Goal: Information Seeking & Learning: Learn about a topic

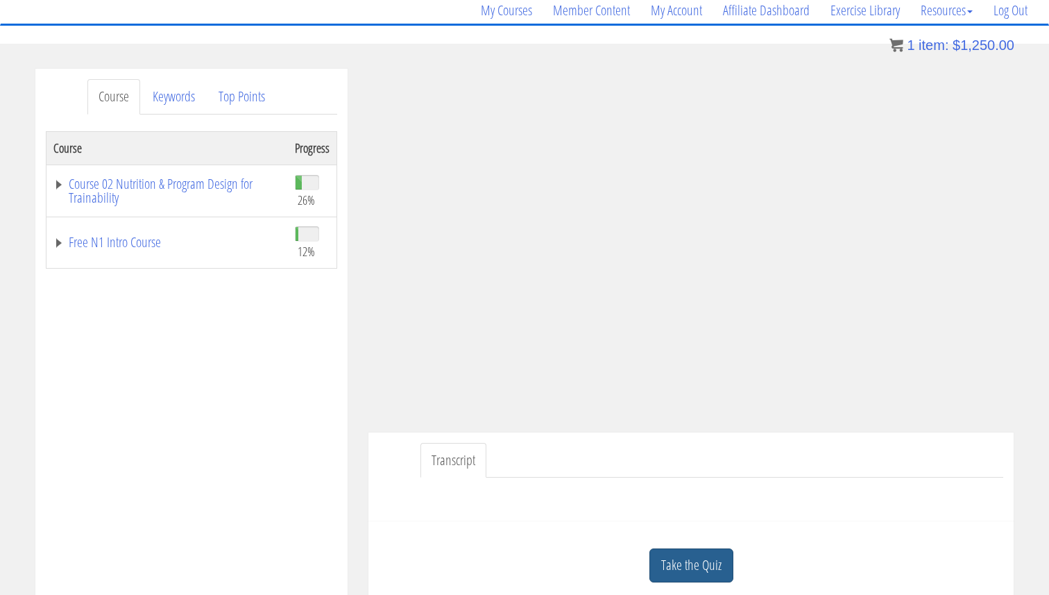
click at [691, 564] on link "Take the Quiz" at bounding box center [692, 565] width 84 height 34
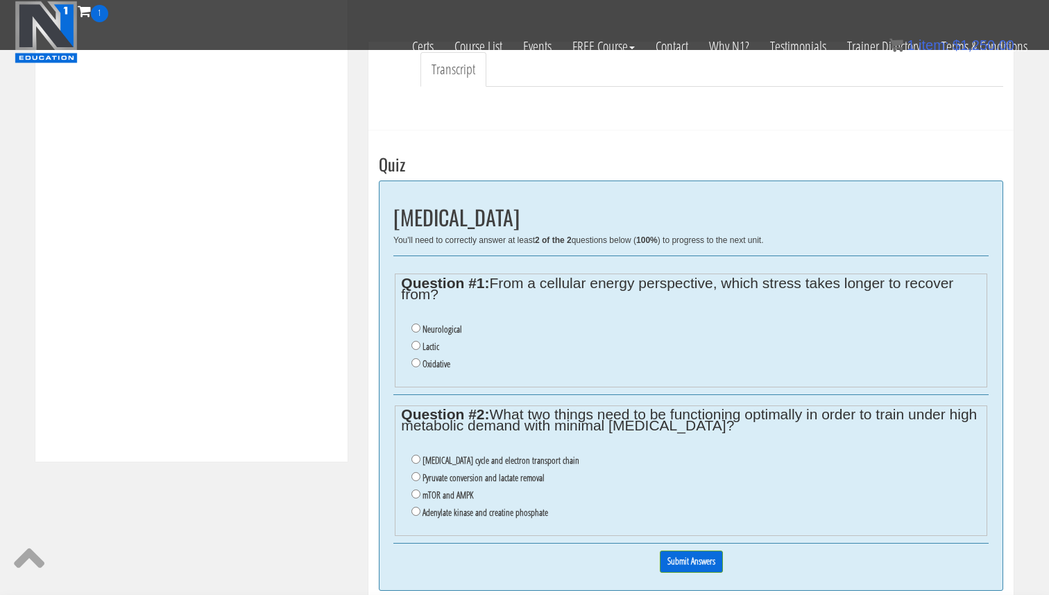
scroll to position [420, 0]
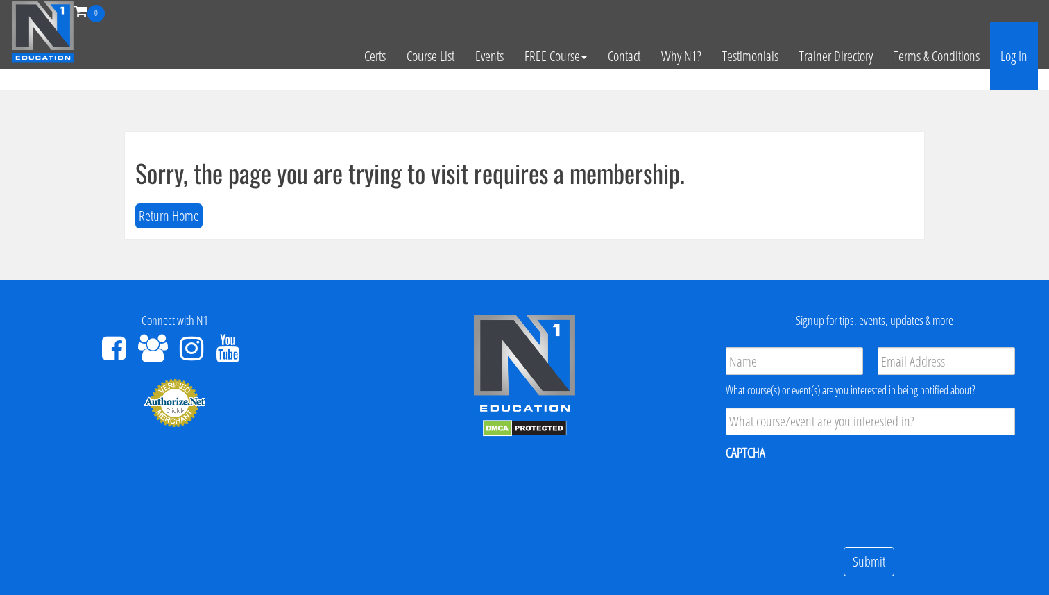
click at [1016, 52] on link "Log In" at bounding box center [1014, 56] width 48 height 68
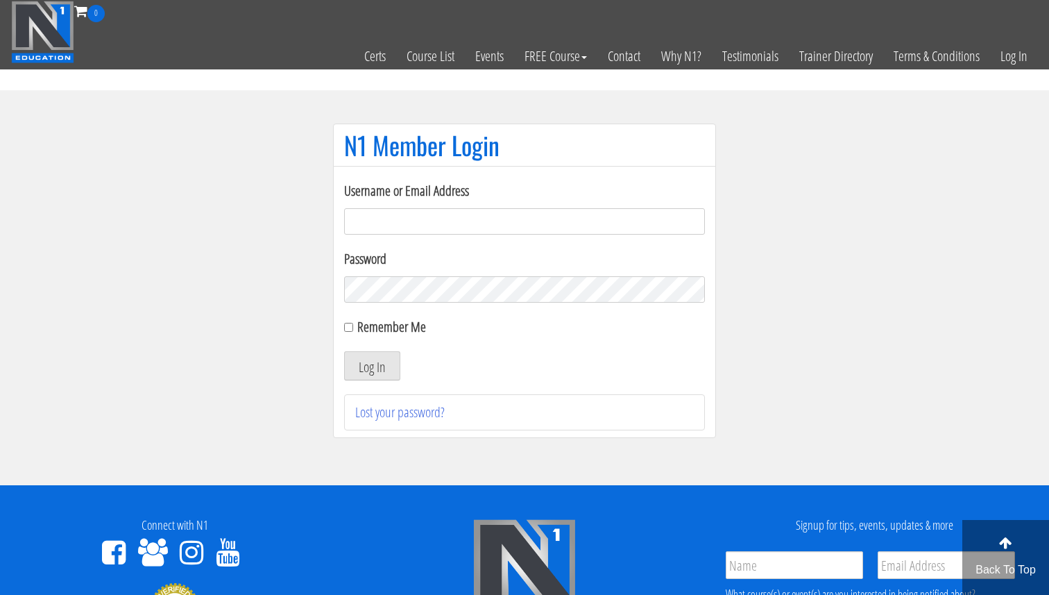
click at [471, 233] on input "Username or Email Address" at bounding box center [524, 221] width 361 height 26
type input "[EMAIL_ADDRESS][DOMAIN_NAME]"
click at [379, 375] on button "Log In" at bounding box center [372, 365] width 56 height 29
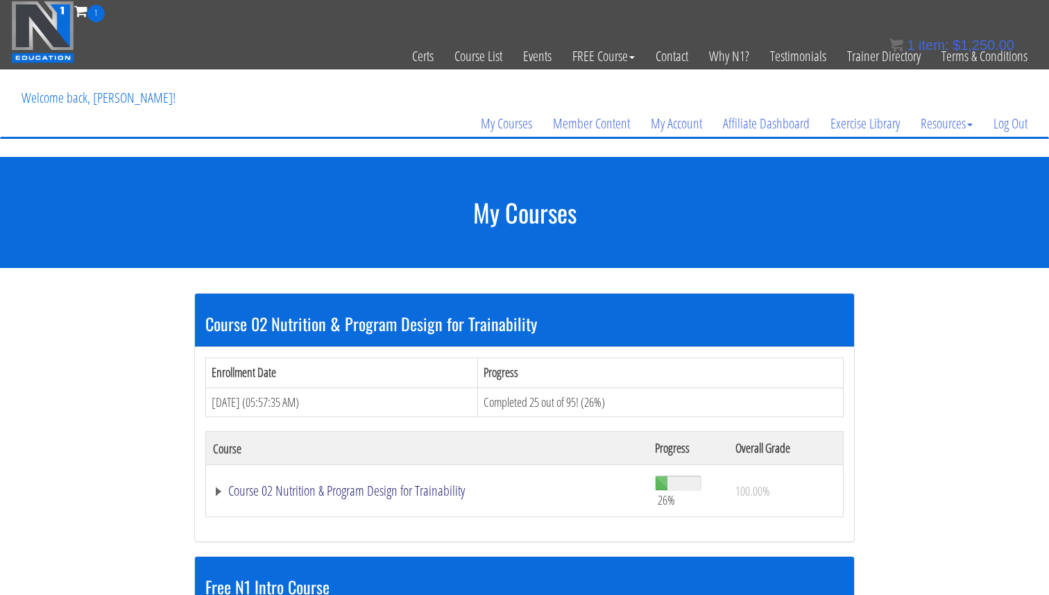
click at [384, 486] on link "Course 02 Nutrition & Program Design for Trainability" at bounding box center [427, 491] width 428 height 14
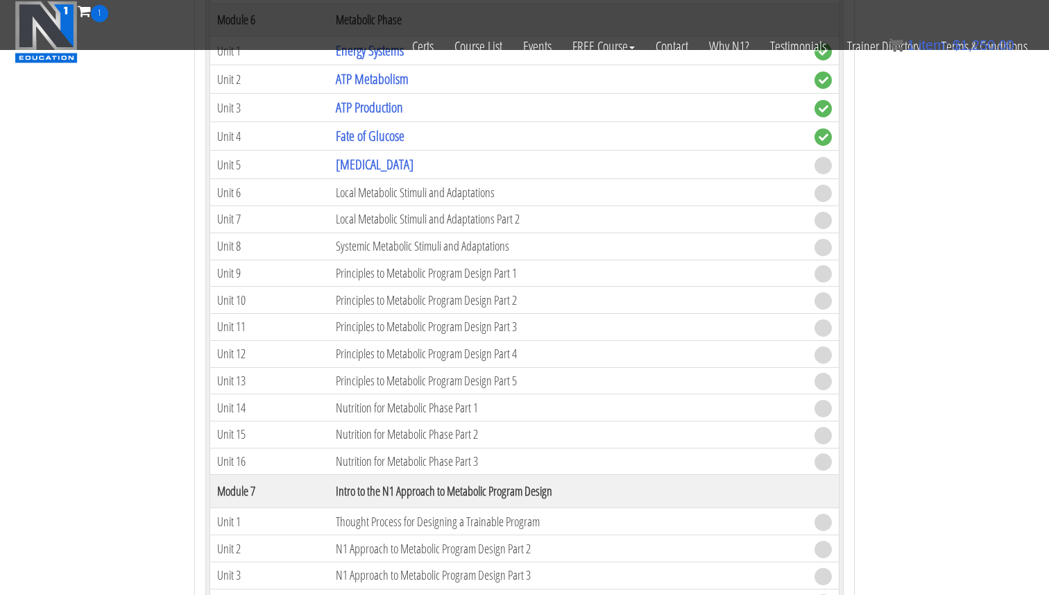
scroll to position [1200, 0]
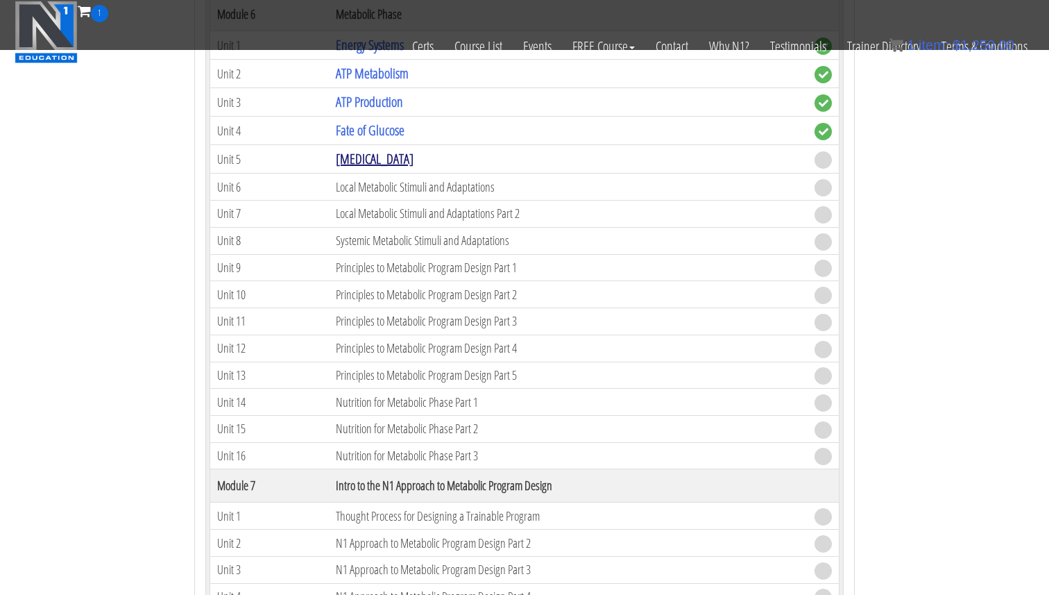
click at [388, 160] on link "[MEDICAL_DATA]" at bounding box center [375, 158] width 78 height 19
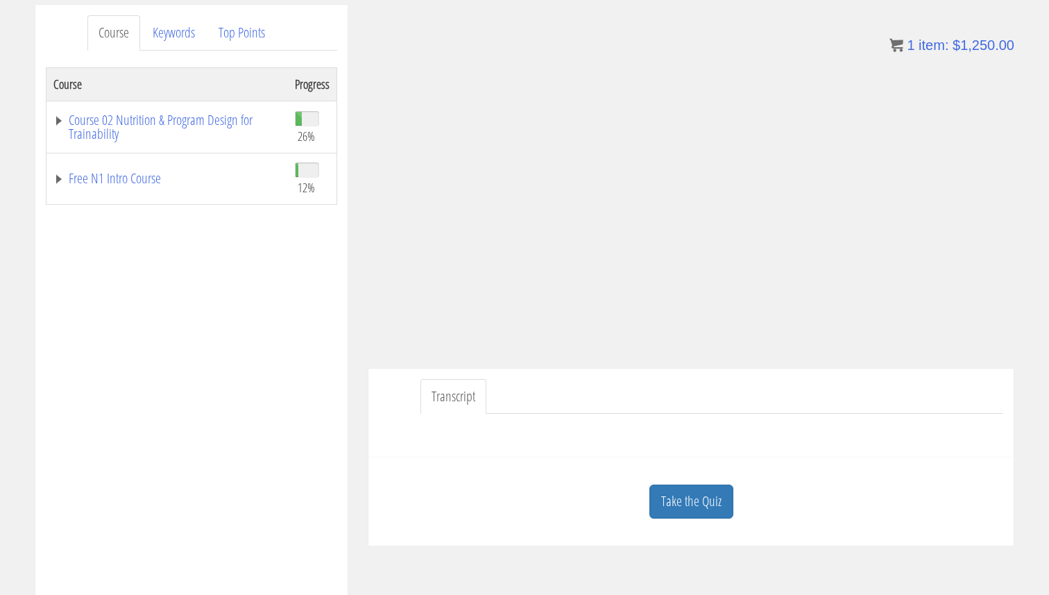
scroll to position [199, 0]
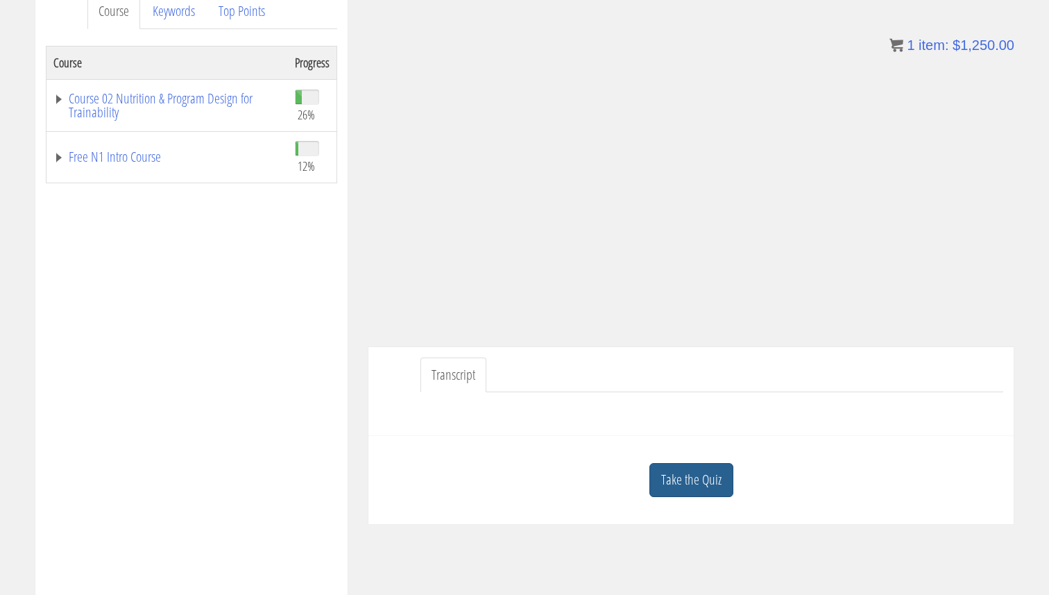
click at [670, 463] on link "Take the Quiz" at bounding box center [692, 480] width 84 height 34
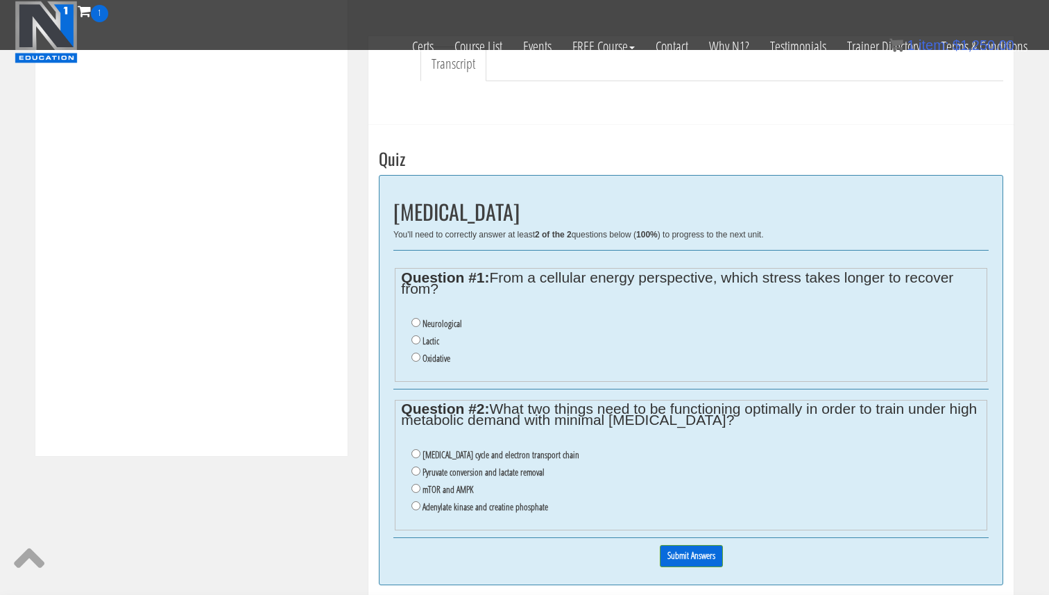
scroll to position [423, 0]
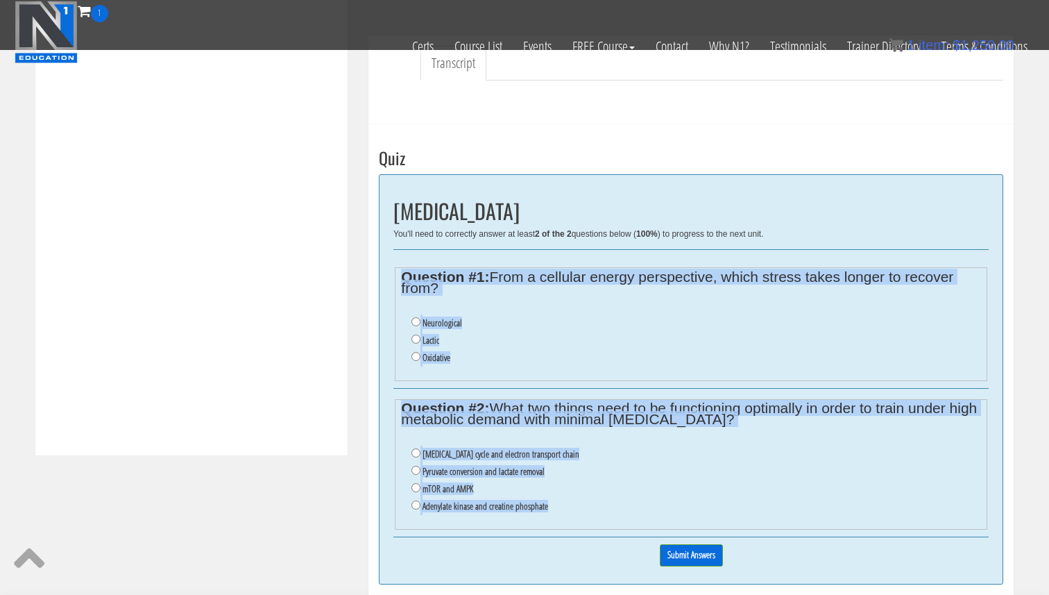
drag, startPoint x: 557, startPoint y: 513, endPoint x: 403, endPoint y: 272, distance: 286.3
click at [402, 274] on div "Oxidative Stress You'll need to correctly answer at least 2 of the 2 questions …" at bounding box center [691, 379] width 625 height 410
copy div "Question #1: From a cellular energy perspective, which stress takes longer to r…"
click at [533, 423] on legend "Question #2: What two things need to be functioning optimally in order to train…" at bounding box center [691, 414] width 580 height 22
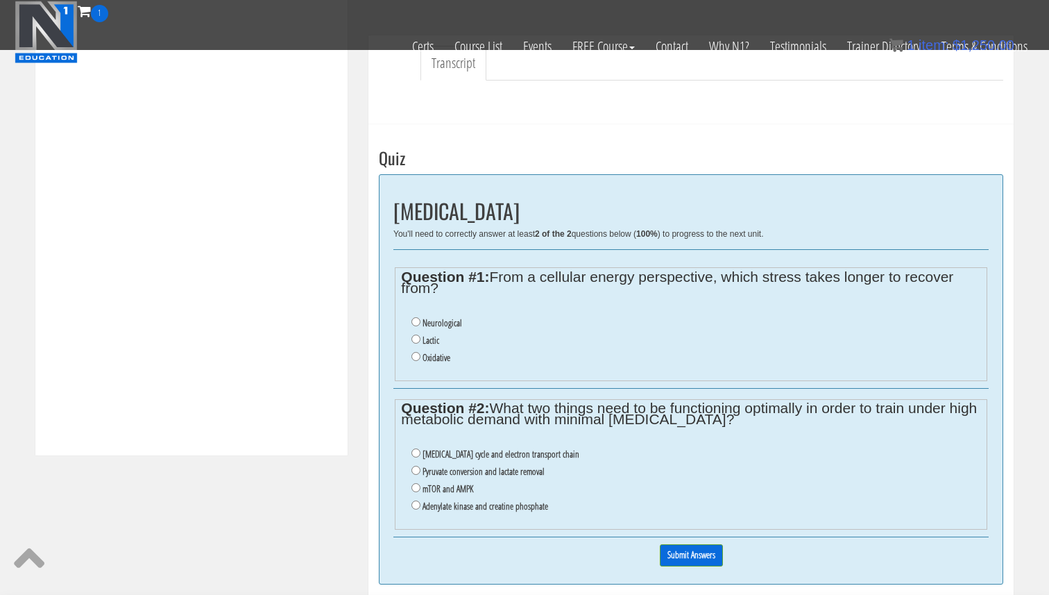
click at [496, 455] on label "Citric acid cycle and electron transport chain" at bounding box center [501, 453] width 157 height 11
click at [421, 455] on input "Citric acid cycle and electron transport chain" at bounding box center [416, 452] width 9 height 9
radio input "true"
click at [428, 357] on label "Oxidative" at bounding box center [437, 357] width 28 height 11
click at [421, 357] on input "Oxidative" at bounding box center [416, 356] width 9 height 9
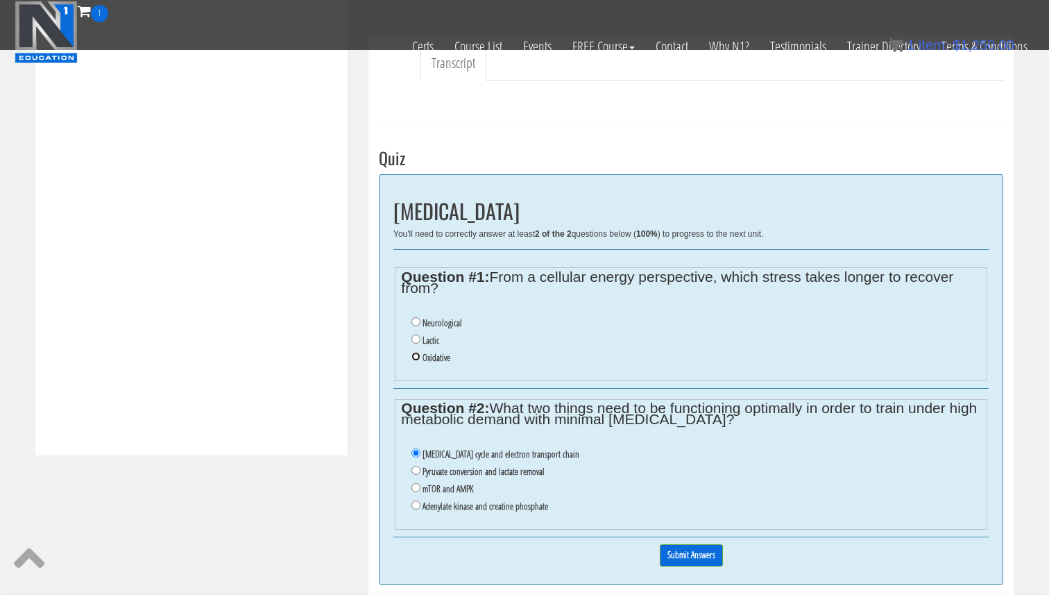
radio input "true"
click at [691, 560] on input "Submit Answers" at bounding box center [691, 555] width 63 height 22
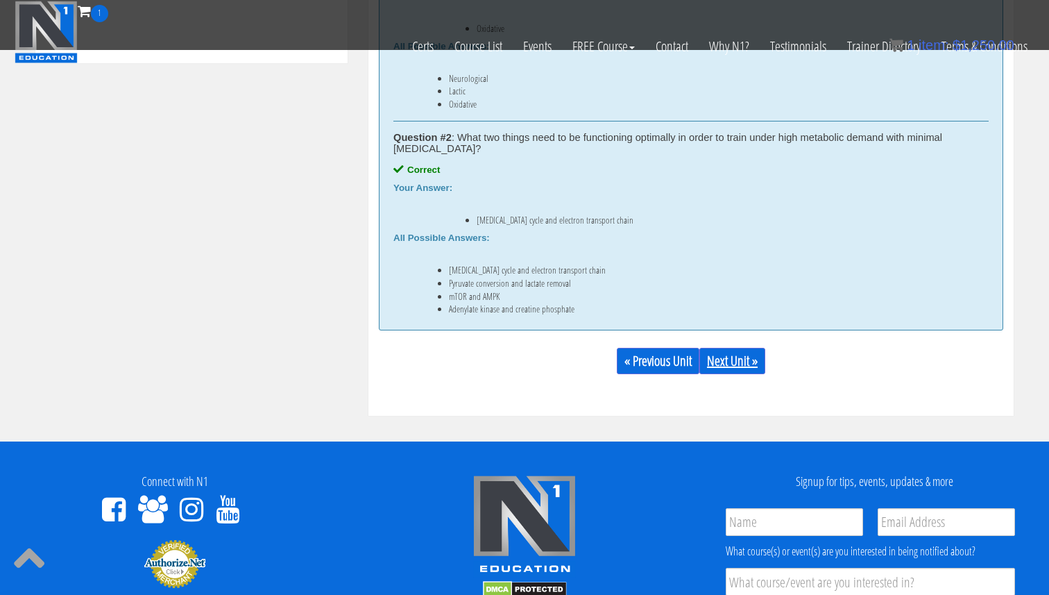
scroll to position [820, 0]
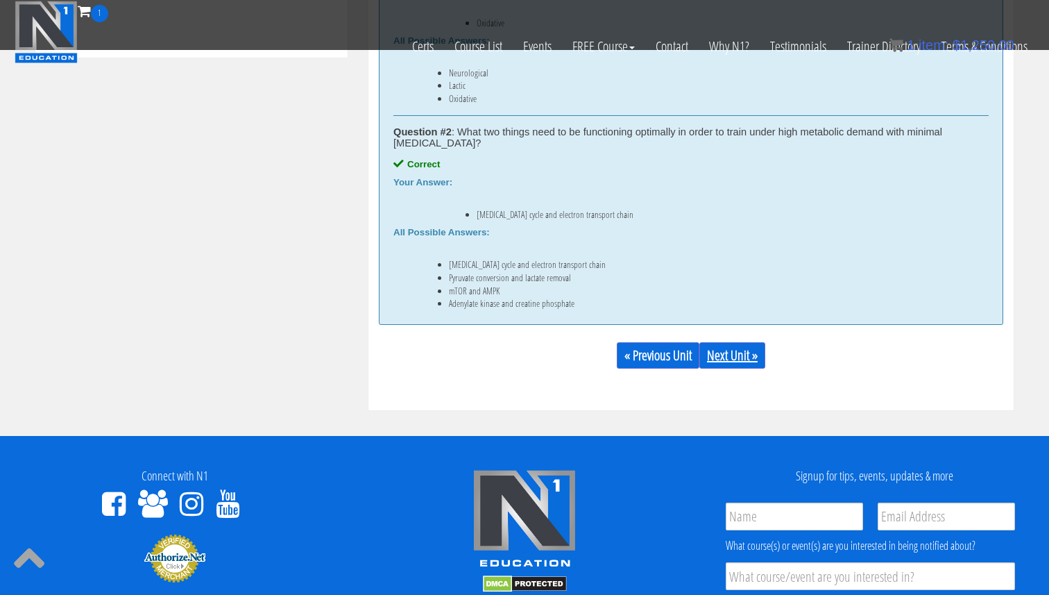
click at [754, 353] on link "Next Unit »" at bounding box center [733, 355] width 66 height 26
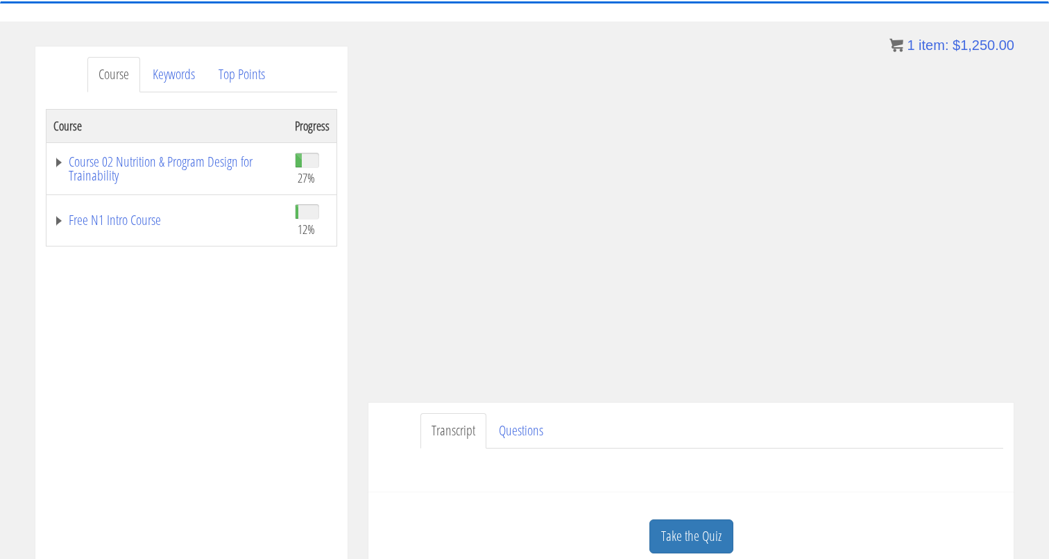
scroll to position [133, 0]
click at [499, 431] on link "Questions" at bounding box center [521, 432] width 67 height 35
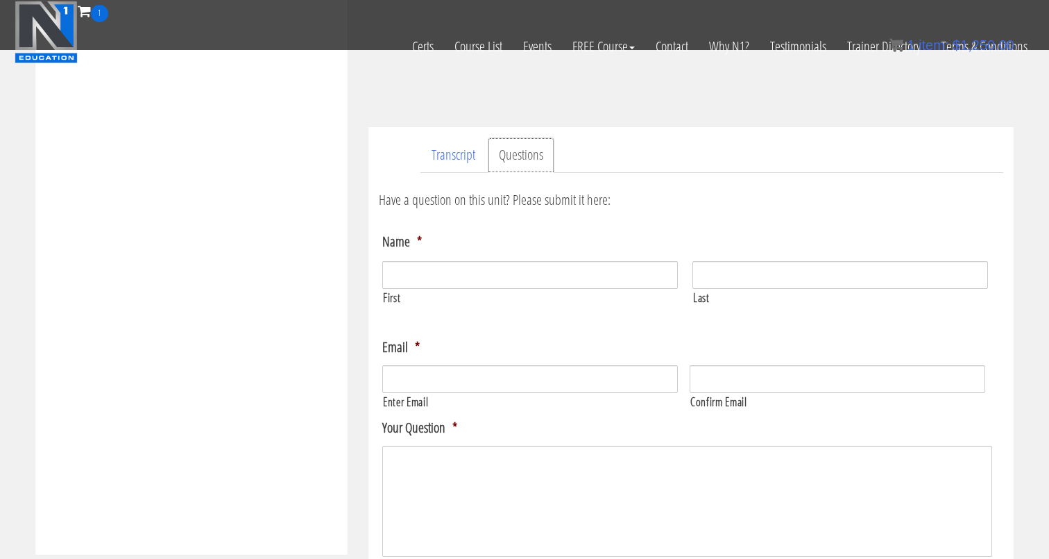
scroll to position [325, 0]
click at [458, 160] on link "Transcript" at bounding box center [454, 153] width 66 height 35
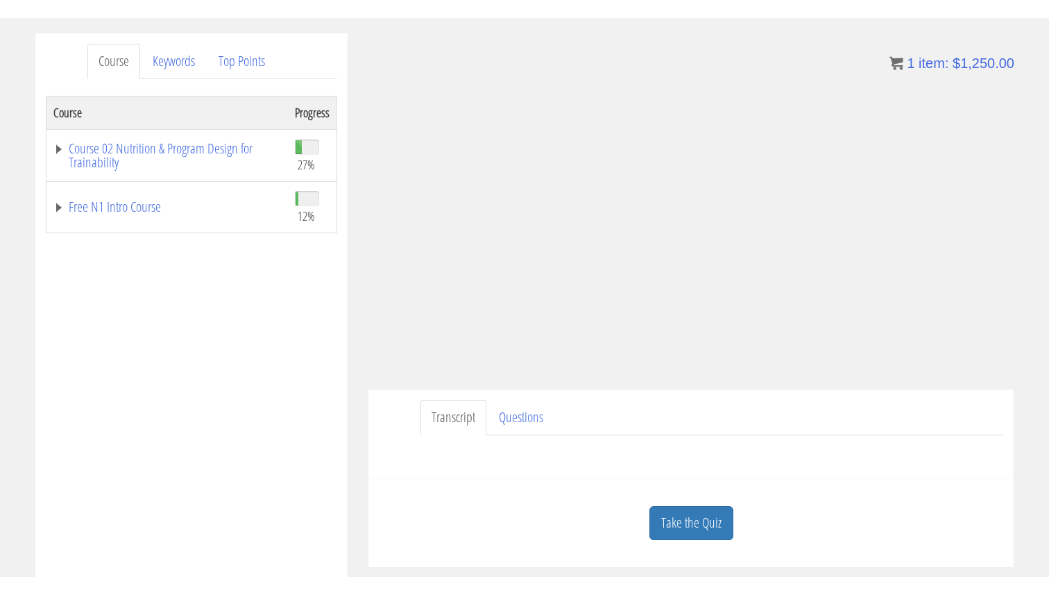
scroll to position [166, 0]
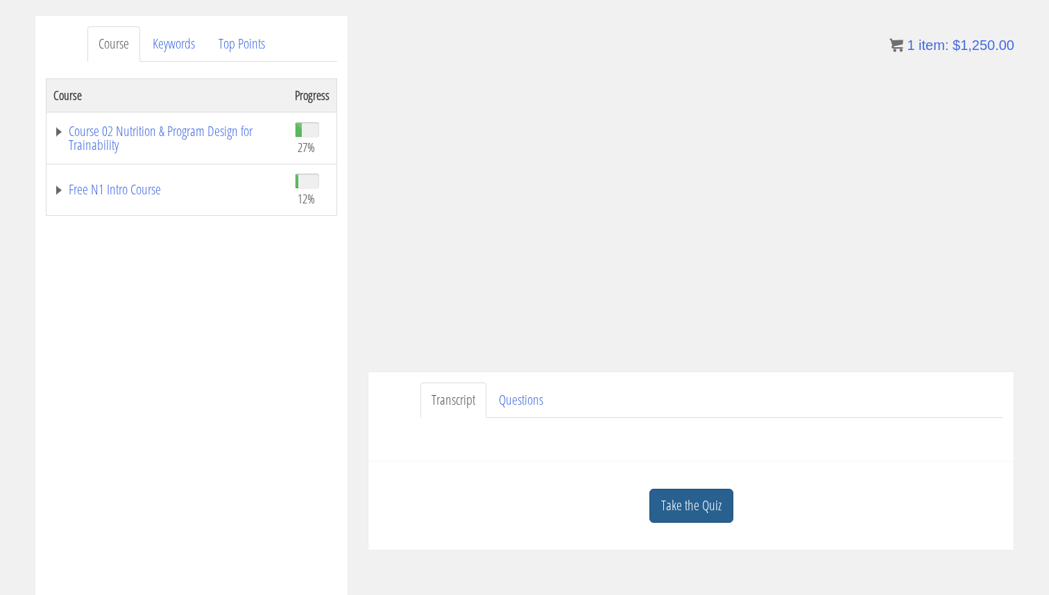
click at [680, 505] on link "Take the Quiz" at bounding box center [692, 506] width 84 height 34
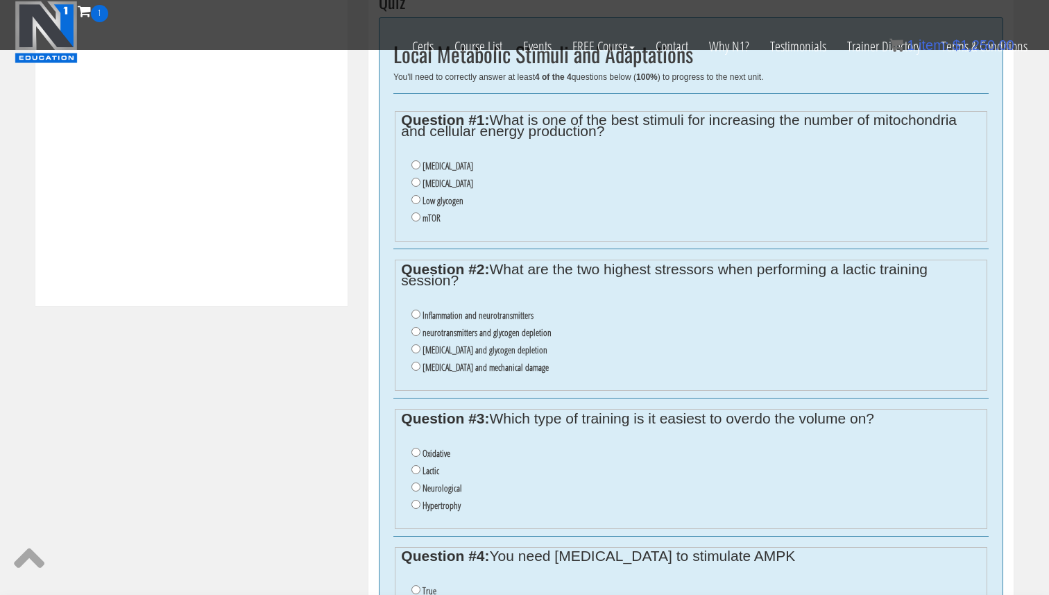
scroll to position [571, 0]
click at [451, 185] on label "Oxidative stress" at bounding box center [448, 183] width 51 height 11
click at [421, 185] on input "Oxidative stress" at bounding box center [416, 182] width 9 height 9
radio input "true"
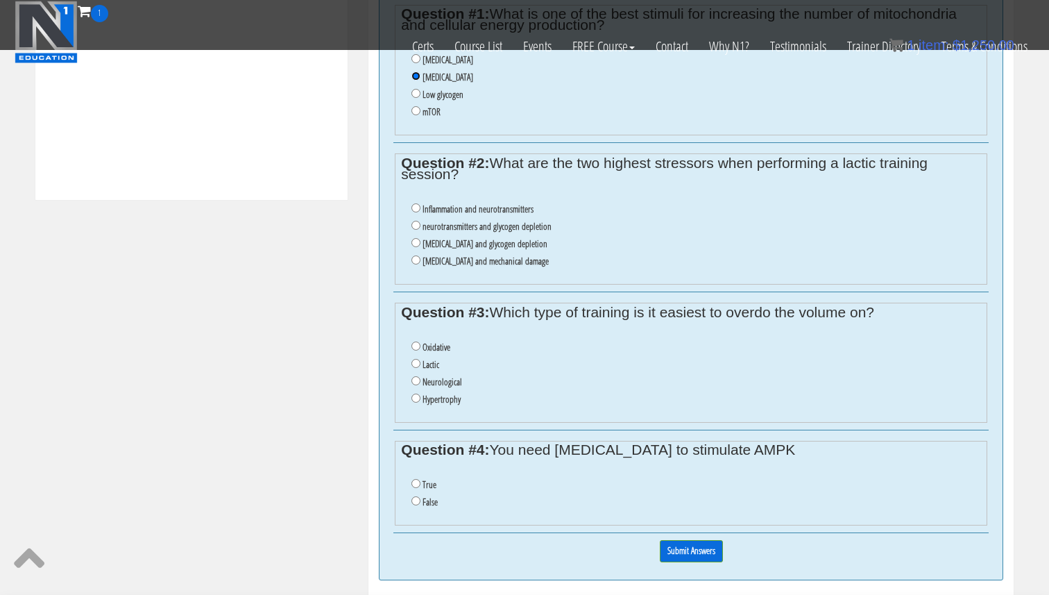
scroll to position [675, 0]
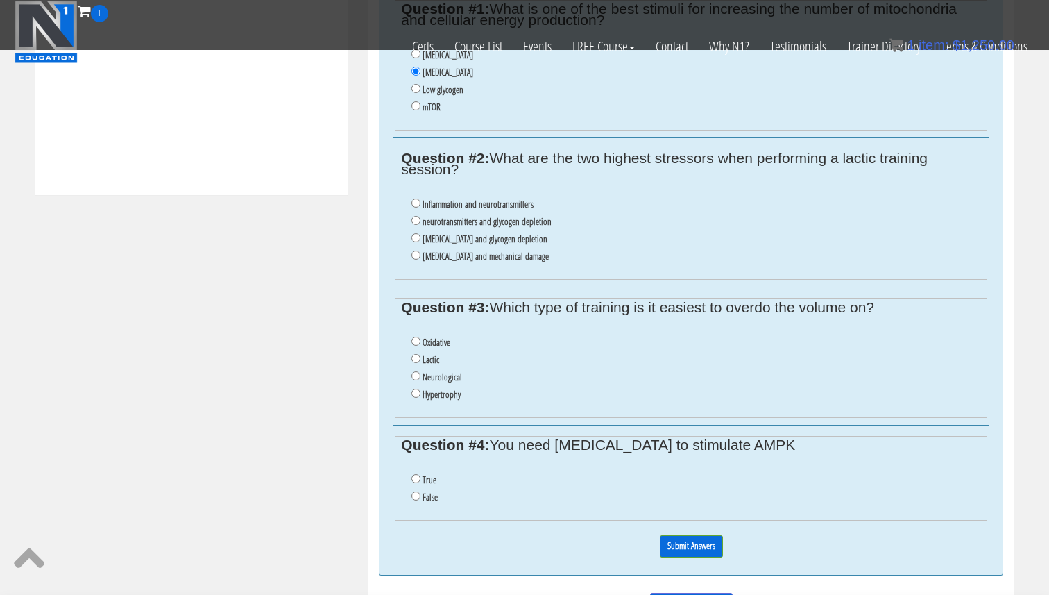
click at [496, 242] on label "lactic acid and glycogen depletion" at bounding box center [485, 238] width 125 height 11
click at [421, 242] on input "lactic acid and glycogen depletion" at bounding box center [416, 237] width 9 height 9
radio input "true"
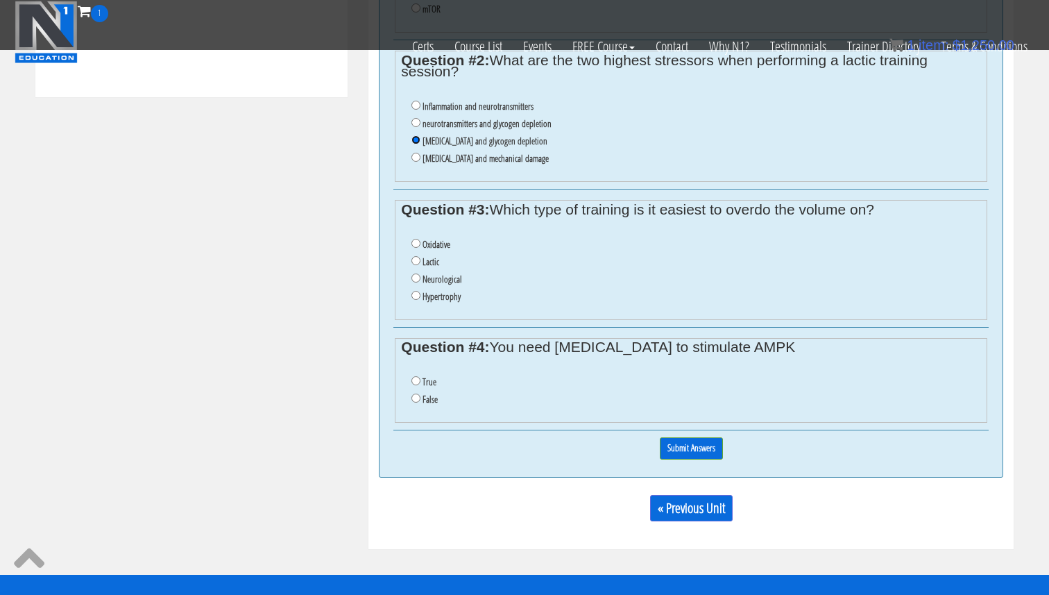
scroll to position [755, 0]
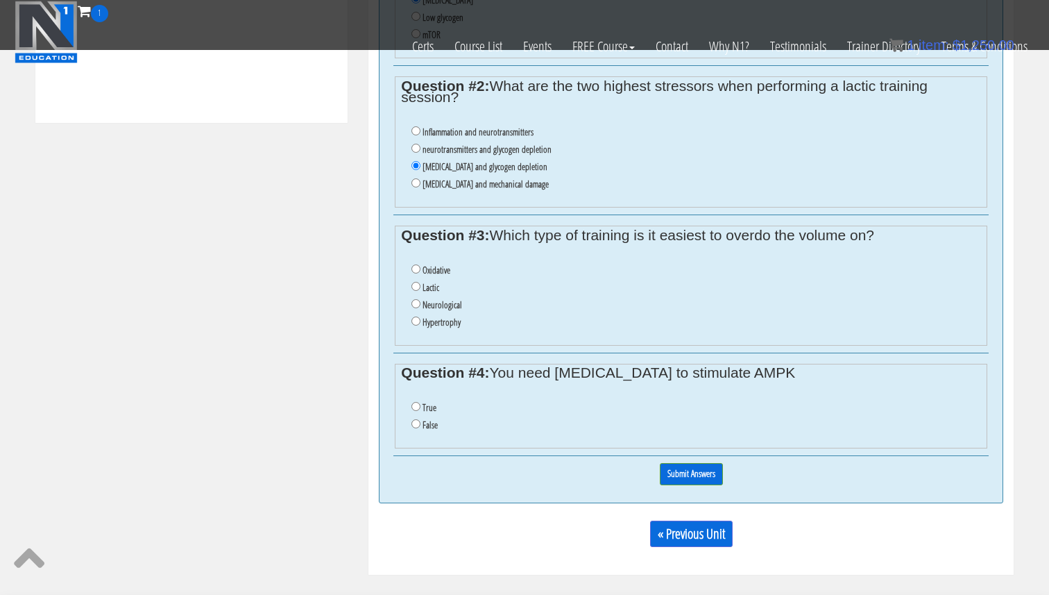
click at [433, 290] on label "Lactic" at bounding box center [431, 287] width 17 height 11
click at [421, 290] on input "Lactic" at bounding box center [416, 286] width 9 height 9
radio input "true"
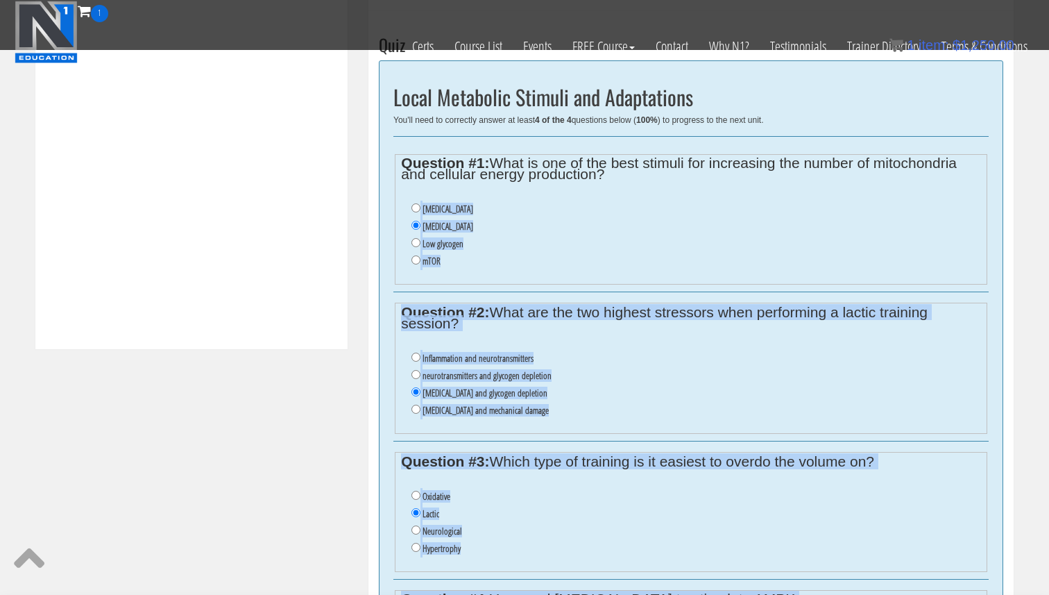
scroll to position [531, 0]
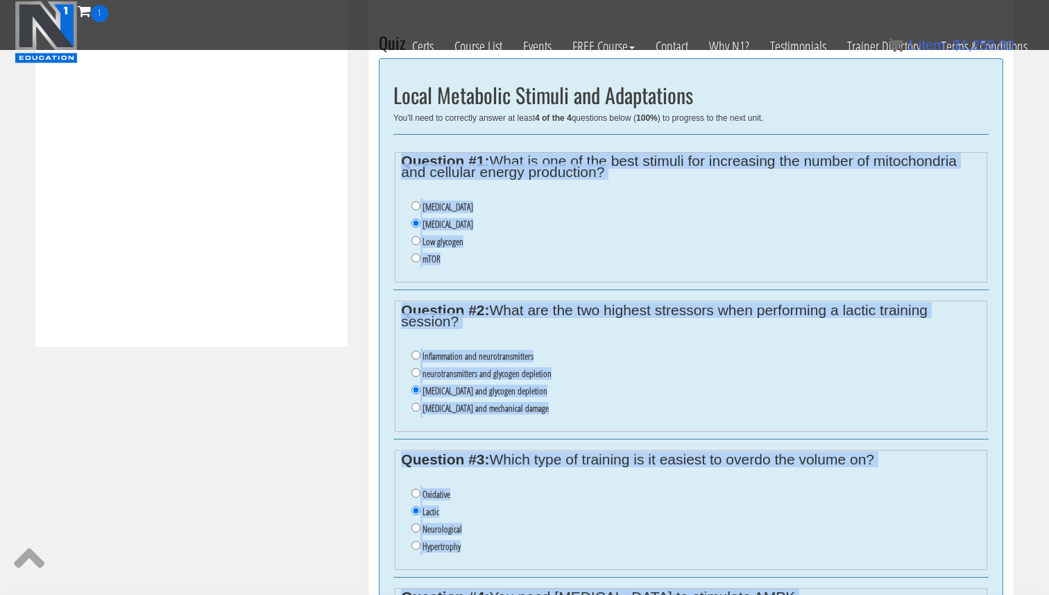
drag, startPoint x: 454, startPoint y: 341, endPoint x: 400, endPoint y: 156, distance: 192.2
click at [400, 156] on div "Local Metabolic Stimuli and Adaptations You'll need to correctly answer at leas…" at bounding box center [691, 392] width 625 height 668
copy div "Question #1: What is one of the best stimuli for increasing the number of mitoc…"
click at [525, 329] on fieldset "Question #2: What are the two highest stressors when performing a lactic traini…" at bounding box center [691, 366] width 593 height 131
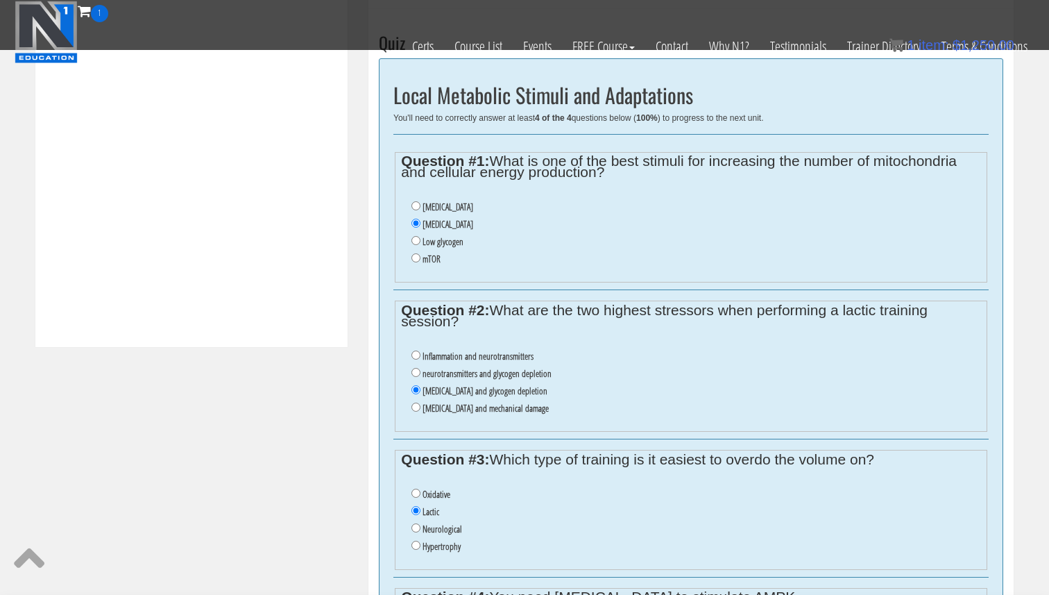
click at [432, 493] on label "Oxidative" at bounding box center [437, 494] width 28 height 11
click at [421, 493] on input "Oxidative" at bounding box center [416, 493] width 9 height 9
radio input "true"
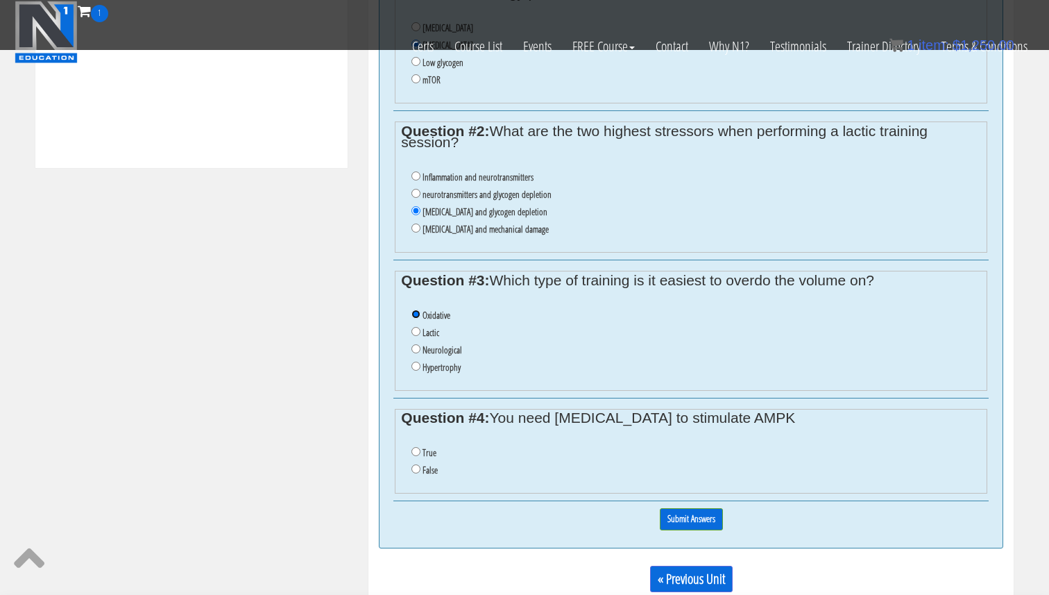
scroll to position [723, 0]
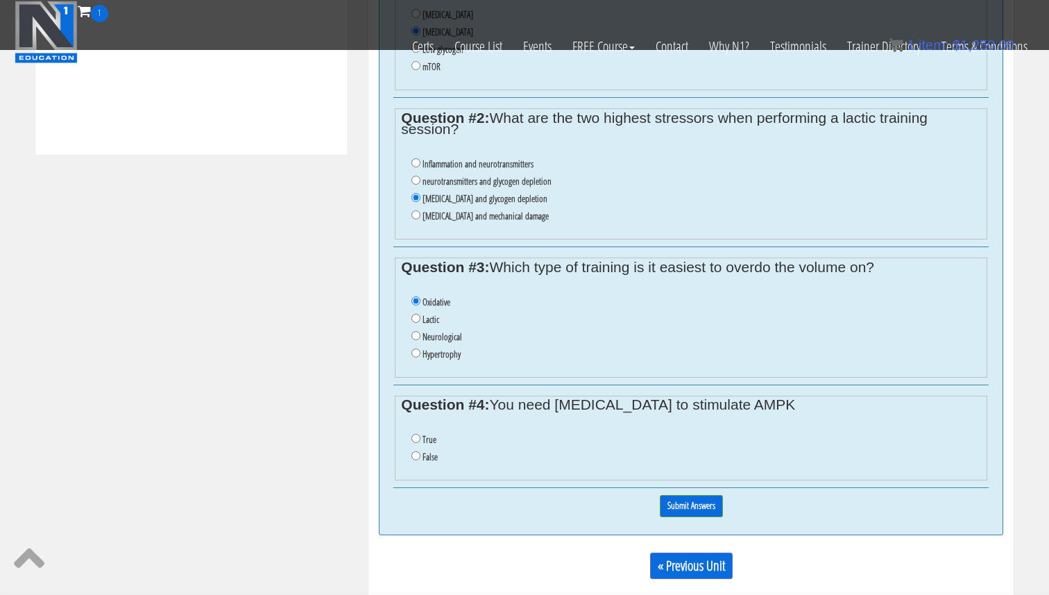
click at [430, 458] on label "False" at bounding box center [430, 456] width 15 height 11
click at [421, 458] on input "False" at bounding box center [416, 455] width 9 height 9
radio input "true"
click at [696, 507] on input "Submit Answers" at bounding box center [691, 506] width 63 height 22
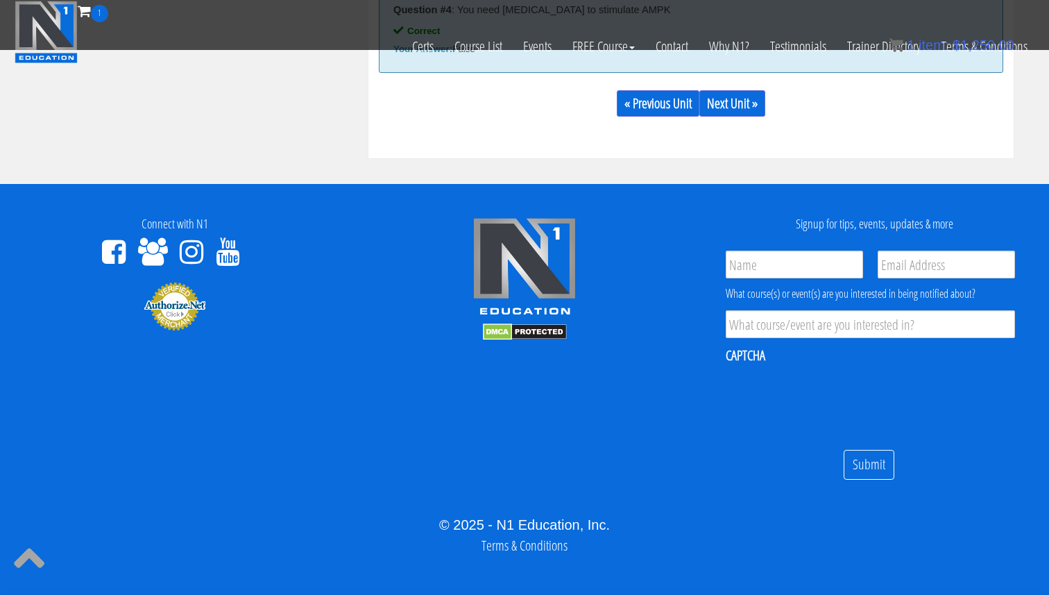
scroll to position [1348, 0]
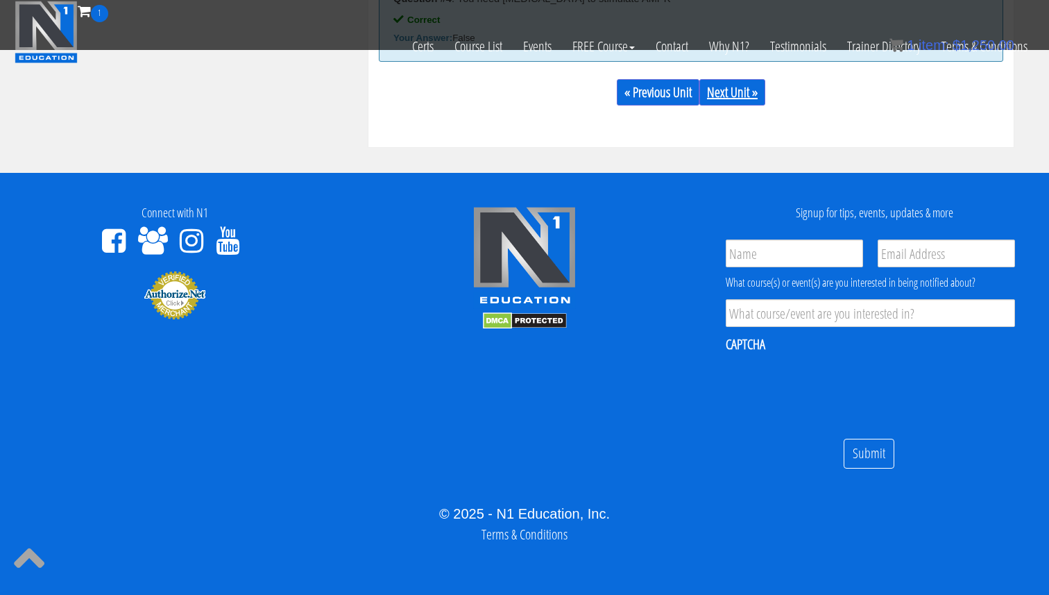
click at [723, 92] on link "Next Unit »" at bounding box center [733, 92] width 66 height 26
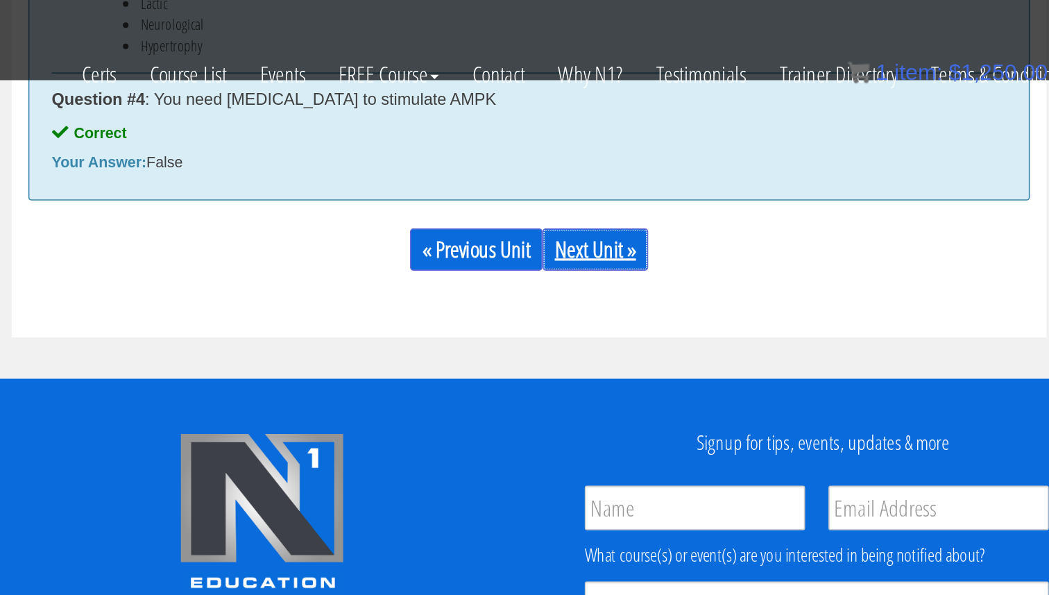
scroll to position [1283, 0]
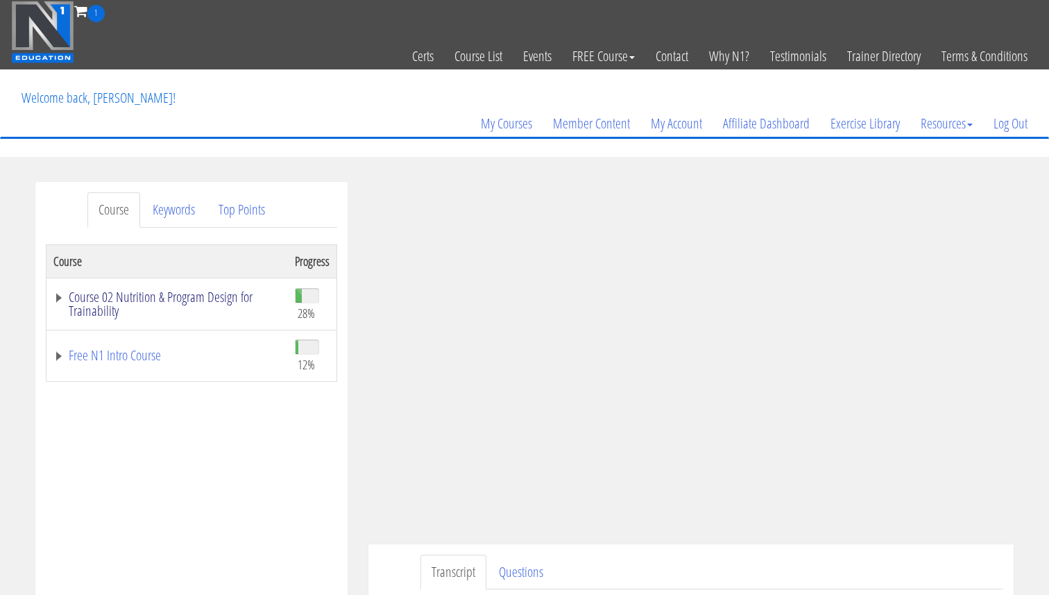
click at [171, 298] on link "Course 02 Nutrition & Program Design for Trainability" at bounding box center [167, 304] width 228 height 28
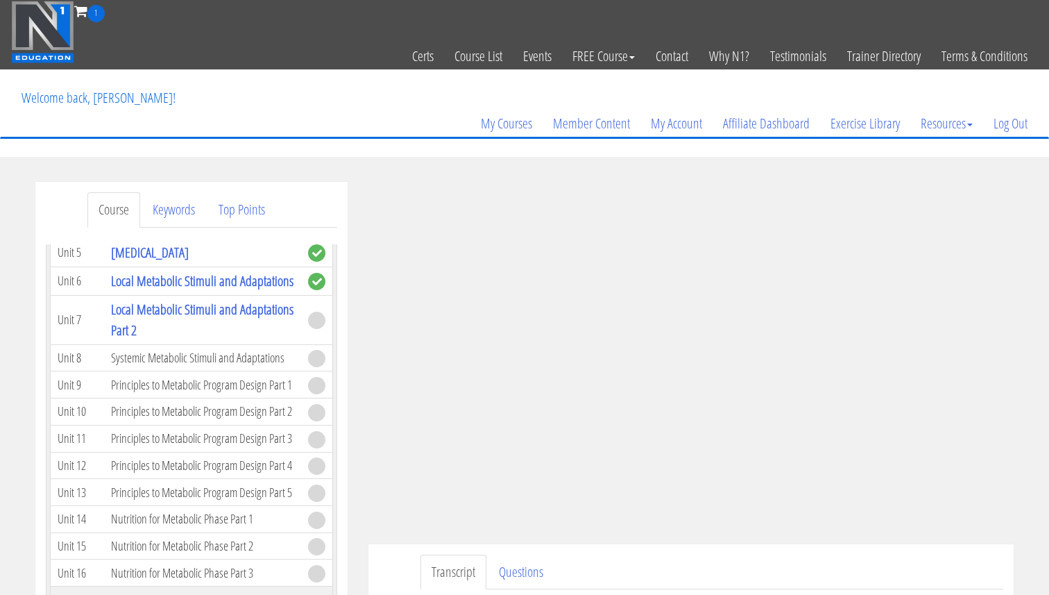
scroll to position [986, 0]
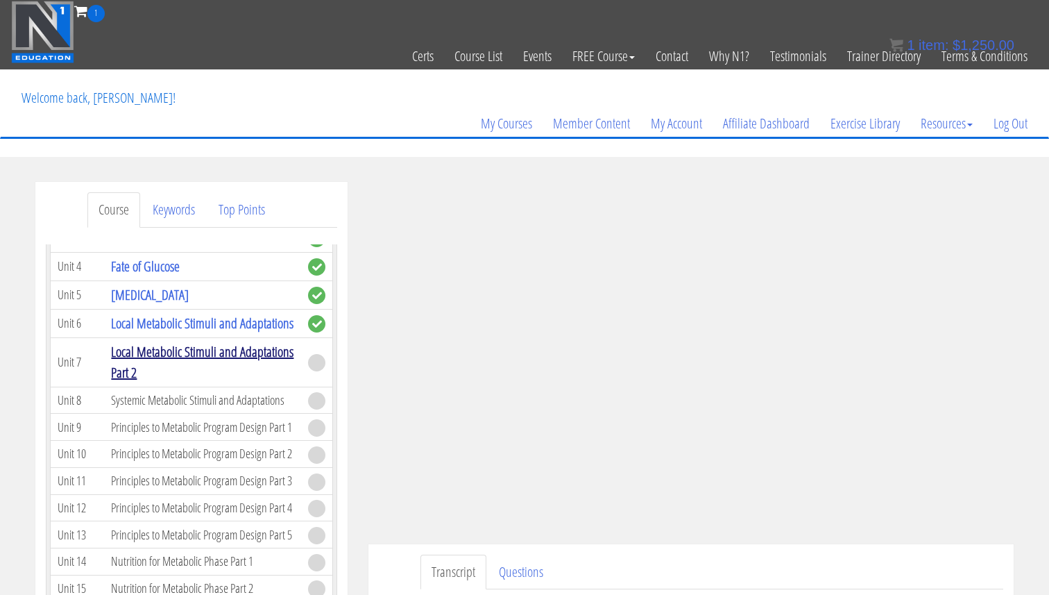
click at [248, 355] on link "Local Metabolic Stimuli and Adaptations Part 2" at bounding box center [202, 362] width 183 height 40
